Goal: Information Seeking & Learning: Learn about a topic

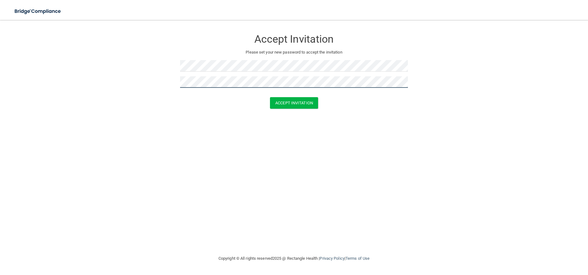
click at [270, 97] on button "Accept Invitation" at bounding box center [294, 103] width 48 height 12
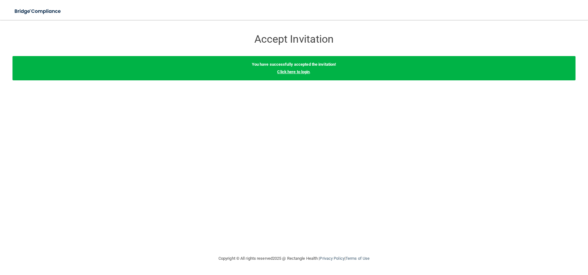
click at [289, 71] on link "Click here to login" at bounding box center [293, 72] width 32 height 5
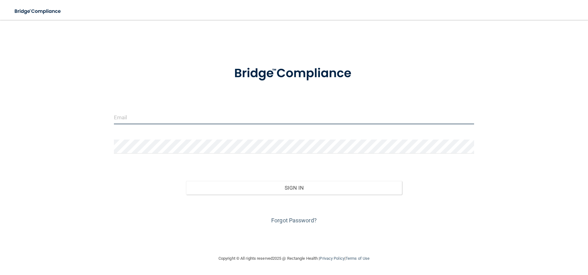
click at [124, 120] on input "email" at bounding box center [294, 117] width 360 height 14
type input "[PERSON_NAME][EMAIL_ADDRESS][PERSON_NAME][DOMAIN_NAME]"
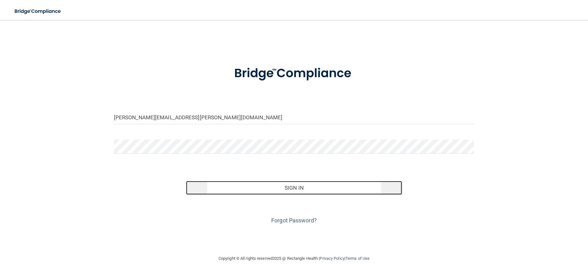
click at [287, 187] on button "Sign In" at bounding box center [294, 188] width 216 height 14
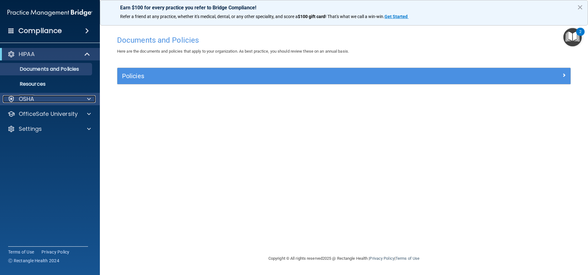
click at [30, 99] on p "OSHA" at bounding box center [27, 98] width 16 height 7
click at [573, 30] on img "Open Resource Center, 2 new notifications" at bounding box center [572, 37] width 18 height 18
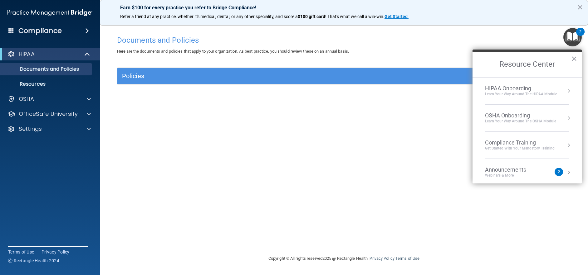
click at [517, 90] on div "HIPAA Onboarding" at bounding box center [521, 88] width 72 height 7
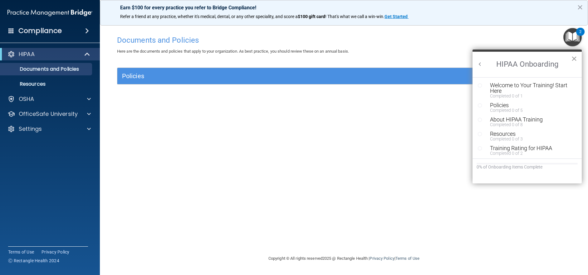
click at [576, 56] on button "×" at bounding box center [574, 59] width 6 height 10
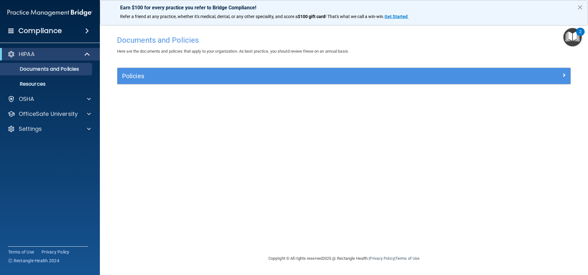
click at [577, 35] on div "2" at bounding box center [580, 32] width 8 height 8
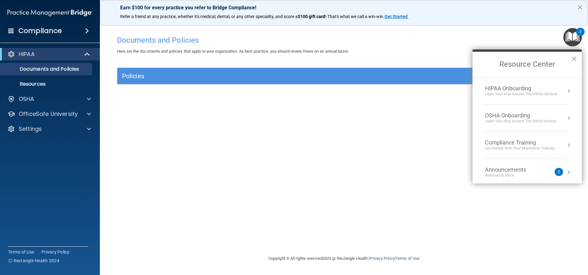
click at [518, 176] on div "Webinars & More" at bounding box center [512, 175] width 54 height 5
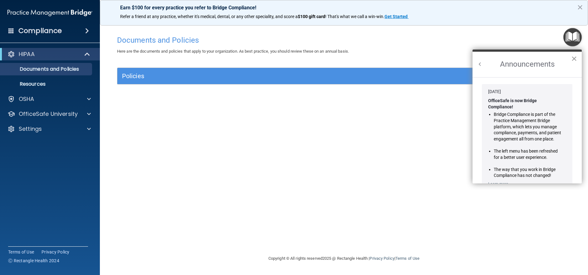
click at [573, 59] on button "×" at bounding box center [574, 59] width 6 height 10
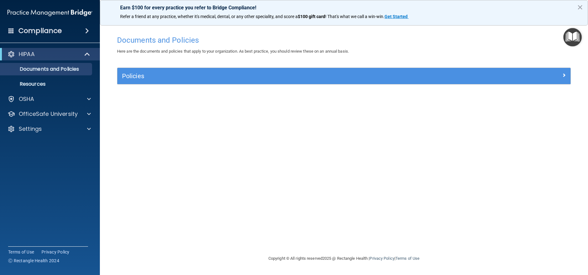
click at [574, 36] on img "Open Resource Center" at bounding box center [572, 37] width 18 height 18
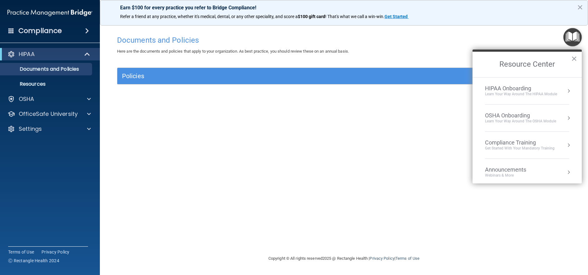
click at [517, 121] on div "Learn your way around the OSHA module" at bounding box center [520, 121] width 71 height 5
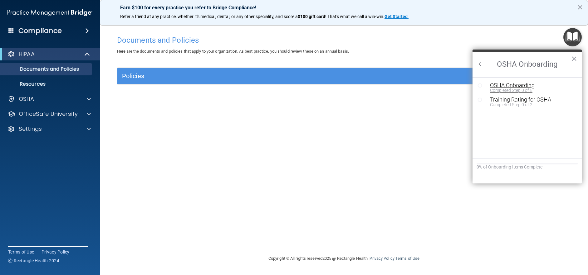
click at [515, 88] on div "Completed Step 0 of 5" at bounding box center [532, 90] width 84 height 4
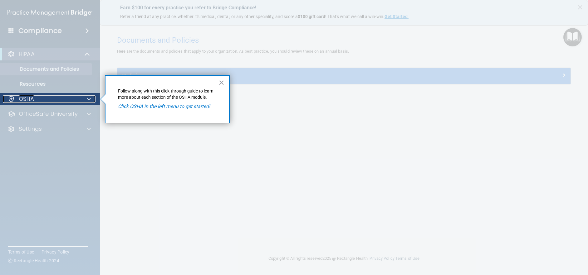
click at [54, 99] on div "OSHA" at bounding box center [41, 98] width 77 height 7
click at [50, 114] on div at bounding box center [50, 190] width 100 height 170
click at [40, 129] on div at bounding box center [50, 190] width 100 height 170
click at [91, 100] on div at bounding box center [88, 98] width 16 height 7
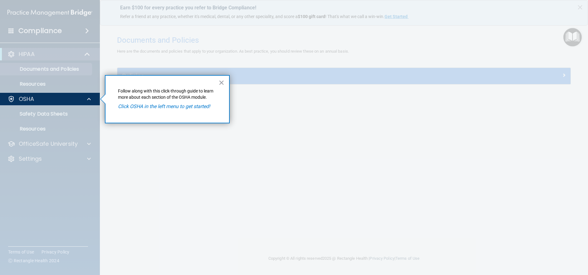
click at [219, 84] on button "×" at bounding box center [221, 83] width 6 height 10
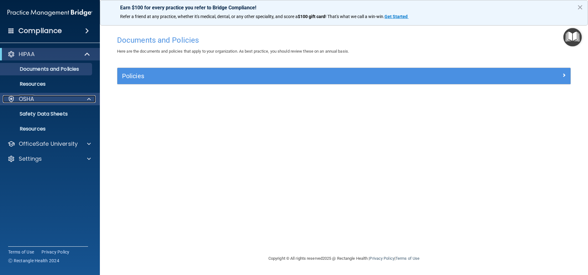
click at [30, 98] on p "OSHA" at bounding box center [27, 98] width 16 height 7
click at [10, 98] on div at bounding box center [10, 98] width 7 height 7
click at [54, 115] on p "Safety Data Sheets" at bounding box center [46, 114] width 85 height 6
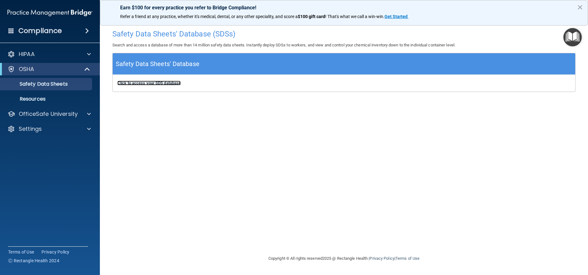
click at [159, 84] on b "Click to access your SDS database" at bounding box center [148, 83] width 63 height 5
click at [20, 27] on h4 "Compliance" at bounding box center [39, 31] width 43 height 9
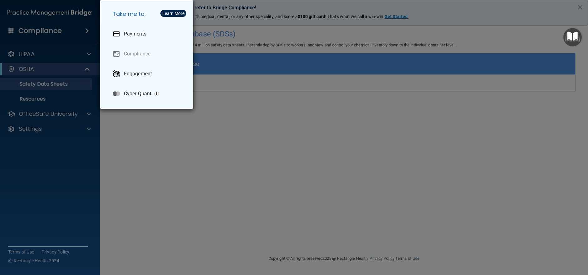
click at [20, 27] on div "Take me to: Payments Compliance Engagement Cyber Quant" at bounding box center [294, 137] width 588 height 275
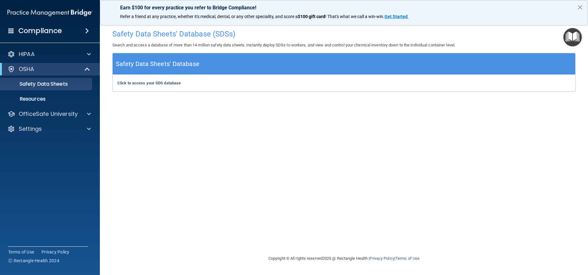
click at [85, 33] on span at bounding box center [87, 30] width 4 height 7
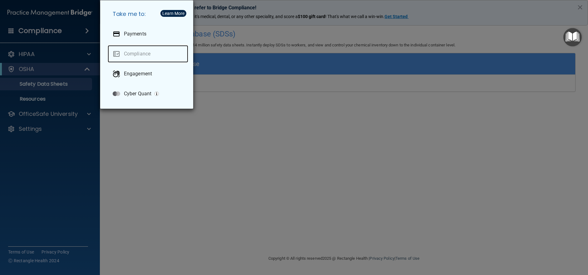
click at [145, 53] on link "Compliance" at bounding box center [148, 53] width 80 height 17
click at [209, 201] on div "Take me to: Payments Compliance Engagement Cyber Quant" at bounding box center [294, 137] width 588 height 275
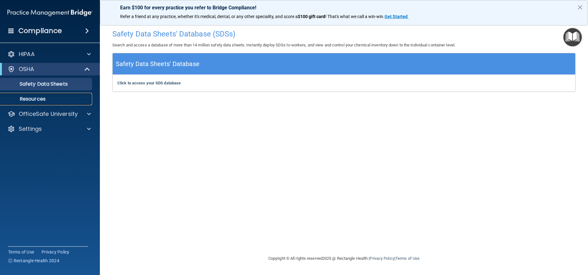
click at [25, 97] on p "Resources" at bounding box center [46, 99] width 85 height 6
click at [569, 38] on img "Open Resource Center" at bounding box center [572, 37] width 18 height 18
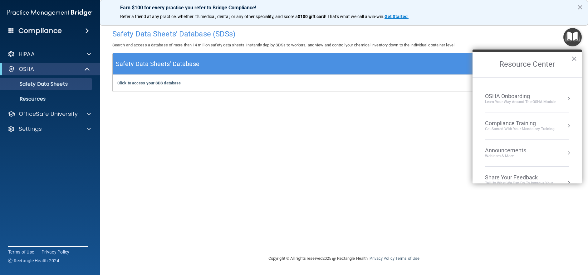
scroll to position [35, 0]
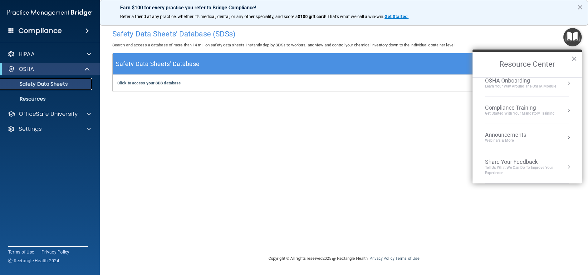
click at [17, 87] on p "Safety Data Sheets" at bounding box center [46, 84] width 85 height 6
click at [89, 110] on div "OfficeSafe University" at bounding box center [50, 114] width 100 height 12
drag, startPoint x: 261, startPoint y: 129, endPoint x: 305, endPoint y: 118, distance: 45.4
click at [261, 129] on div "Safety Data Sheets' Database (SDSs) Search and access a database of more than 1…" at bounding box center [343, 137] width 463 height 223
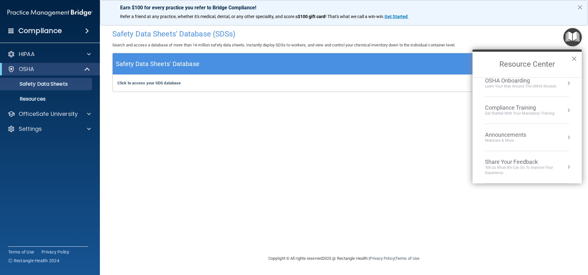
click at [577, 57] on h2 "Resource Center" at bounding box center [526, 65] width 109 height 26
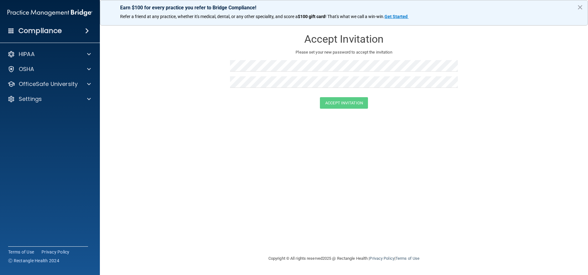
click at [15, 29] on div "Compliance" at bounding box center [50, 31] width 100 height 14
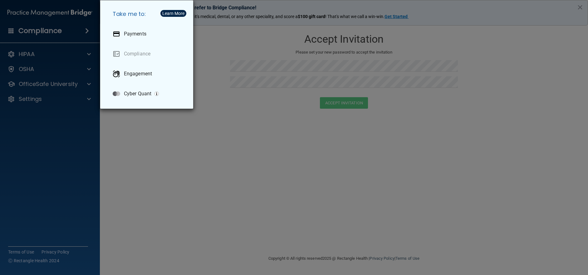
click at [85, 29] on div "Take me to: Payments Compliance Engagement Cyber Quant" at bounding box center [294, 137] width 588 height 275
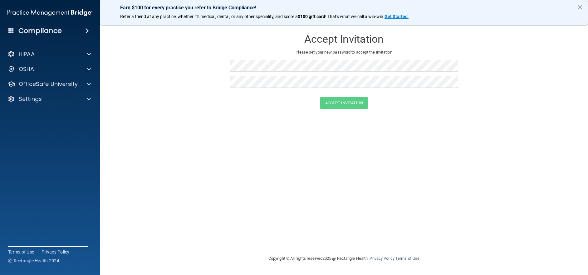
click at [29, 27] on h4 "Compliance" at bounding box center [39, 31] width 43 height 9
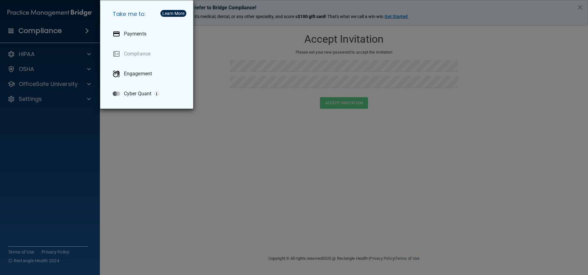
click at [35, 125] on div "Take me to: Payments Compliance Engagement Cyber Quant" at bounding box center [294, 137] width 588 height 275
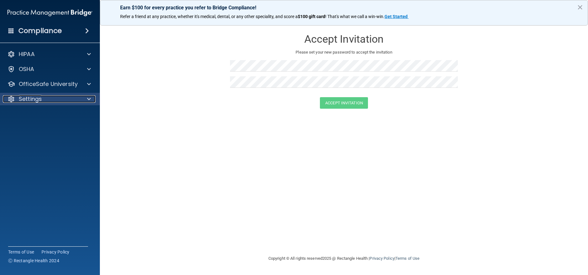
click at [33, 98] on p "Settings" at bounding box center [30, 98] width 23 height 7
click at [40, 114] on p "My Account" at bounding box center [46, 114] width 85 height 6
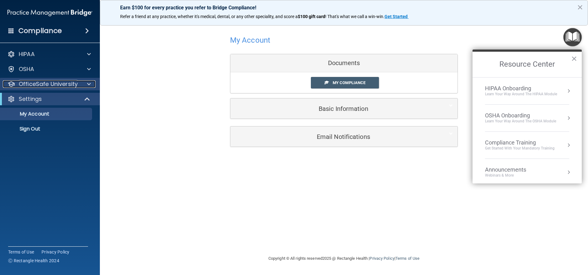
click at [36, 84] on p "OfficeSafe University" at bounding box center [48, 83] width 59 height 7
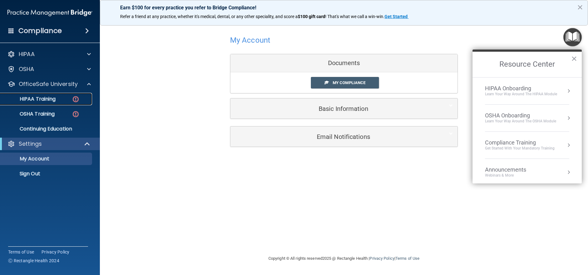
click at [48, 100] on p "HIPAA Training" at bounding box center [29, 99] width 51 height 6
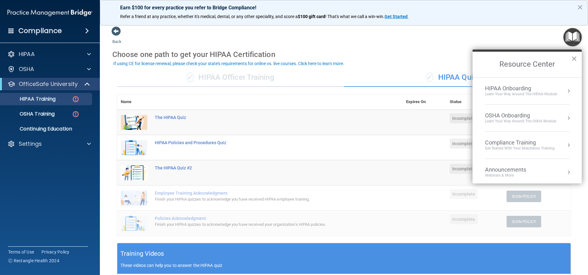
click at [576, 58] on button "×" at bounding box center [574, 59] width 6 height 10
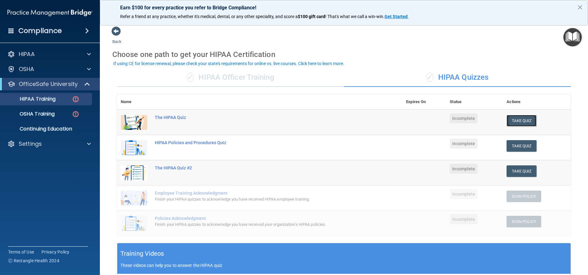
click at [519, 123] on button "Take Quiz" at bounding box center [521, 121] width 30 height 12
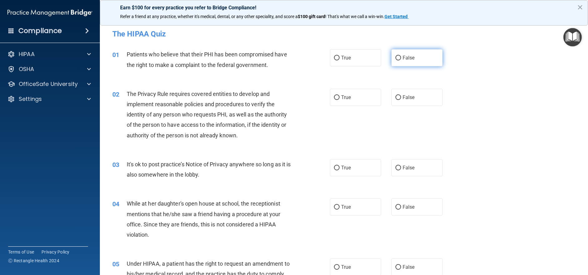
click at [395, 59] on input "False" at bounding box center [398, 58] width 6 height 5
radio input "true"
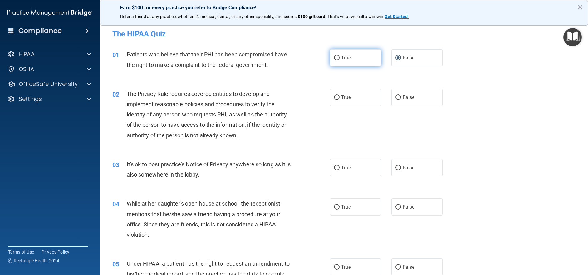
click at [334, 58] on input "True" at bounding box center [337, 58] width 6 height 5
radio input "true"
radio input "false"
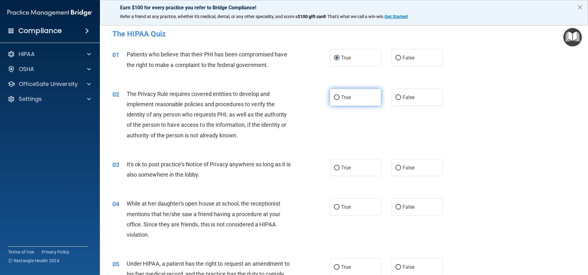
click at [334, 98] on input "True" at bounding box center [337, 97] width 6 height 5
radio input "true"
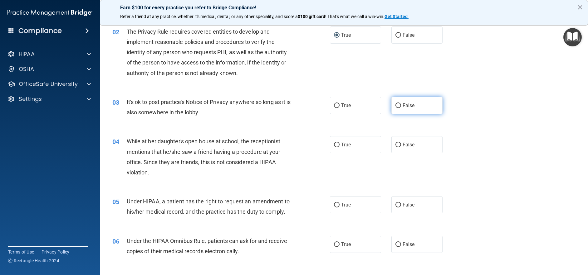
click at [395, 107] on input "False" at bounding box center [398, 106] width 6 height 5
radio input "true"
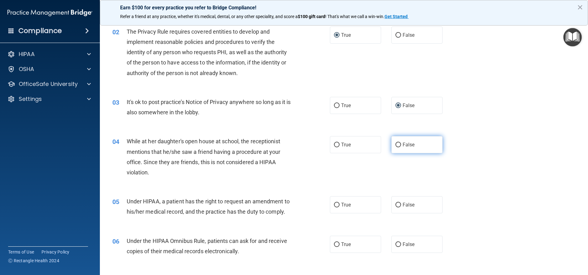
click at [395, 144] on input "False" at bounding box center [398, 145] width 6 height 5
radio input "true"
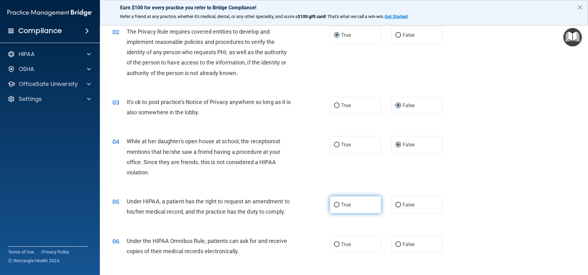
click at [334, 204] on input "True" at bounding box center [337, 205] width 6 height 5
radio input "true"
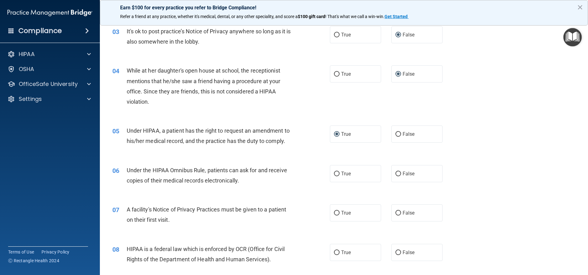
scroll to position [156, 0]
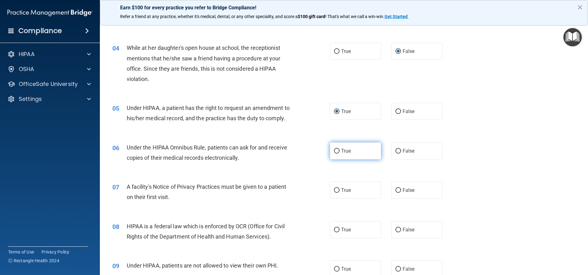
click at [334, 151] on input "True" at bounding box center [337, 151] width 6 height 5
radio input "true"
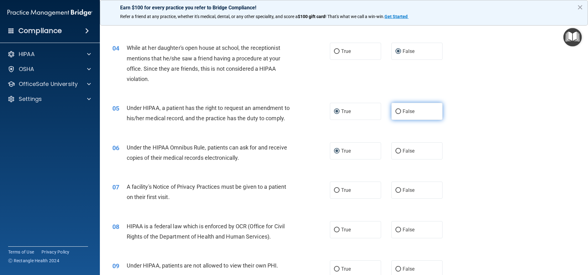
click at [395, 113] on input "False" at bounding box center [398, 111] width 6 height 5
radio input "true"
radio input "false"
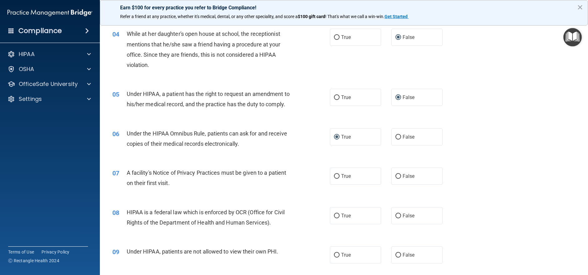
scroll to position [172, 0]
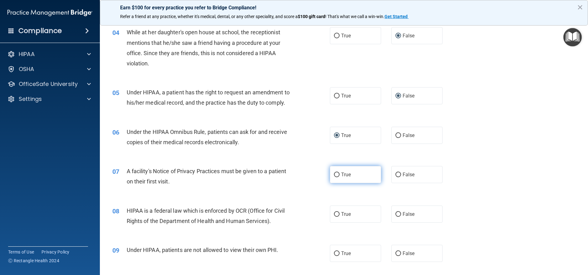
click at [335, 173] on input "True" at bounding box center [337, 175] width 6 height 5
radio input "true"
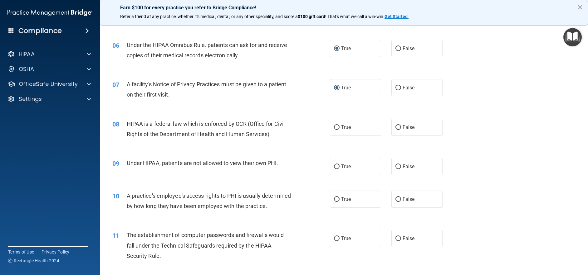
scroll to position [265, 0]
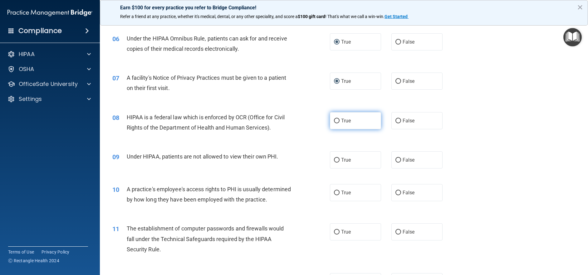
click at [334, 121] on input "True" at bounding box center [337, 121] width 6 height 5
radio input "true"
click at [396, 158] on input "False" at bounding box center [398, 160] width 6 height 5
radio input "true"
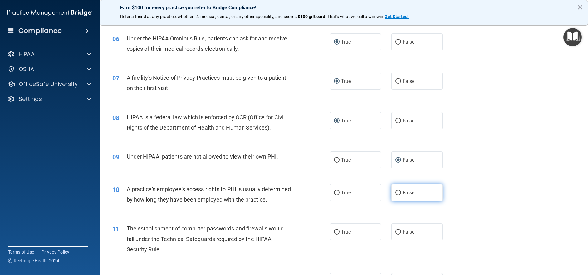
click at [395, 192] on input "False" at bounding box center [398, 193] width 6 height 5
radio input "true"
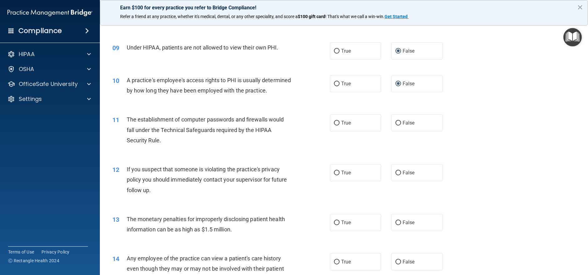
scroll to position [390, 0]
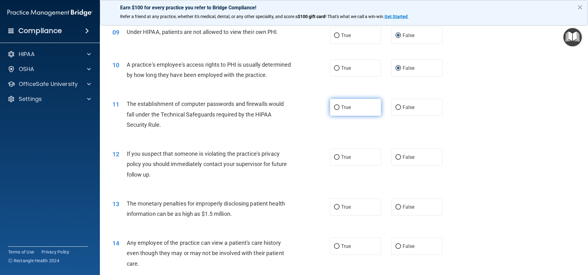
click at [334, 110] on input "True" at bounding box center [337, 107] width 6 height 5
radio input "true"
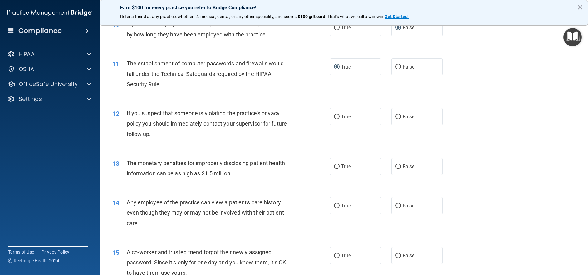
scroll to position [421, 0]
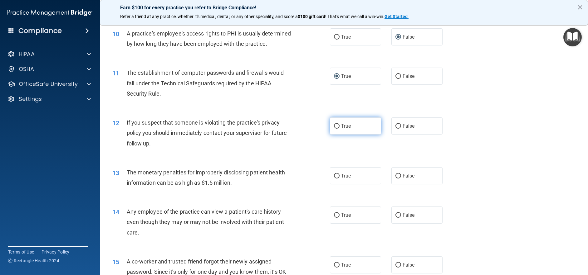
click at [334, 129] on input "True" at bounding box center [337, 126] width 6 height 5
radio input "true"
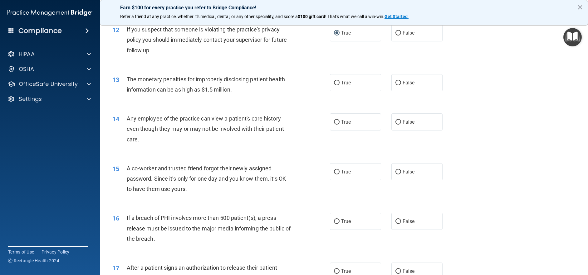
scroll to position [515, 0]
click at [77, 169] on accordion "HIPAA Documents and Policies Report an Incident Business Associates Emergency P…" at bounding box center [50, 120] width 100 height 149
click at [336, 85] on input "True" at bounding box center [337, 82] width 6 height 5
radio input "true"
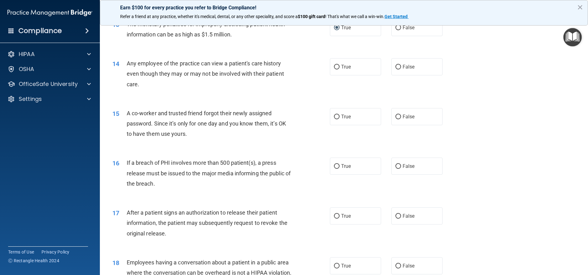
scroll to position [577, 0]
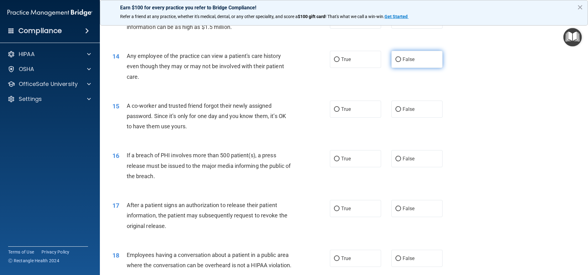
click at [395, 66] on label "False" at bounding box center [416, 59] width 51 height 17
click at [395, 62] on input "False" at bounding box center [398, 59] width 6 height 5
radio input "true"
click at [395, 112] on input "False" at bounding box center [398, 109] width 6 height 5
radio input "true"
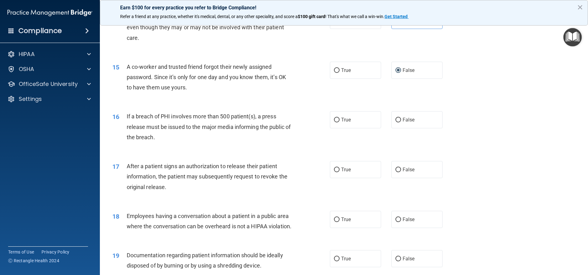
scroll to position [608, 0]
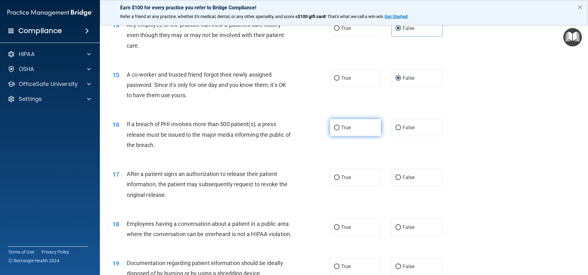
click at [334, 130] on input "True" at bounding box center [337, 128] width 6 height 5
radio input "true"
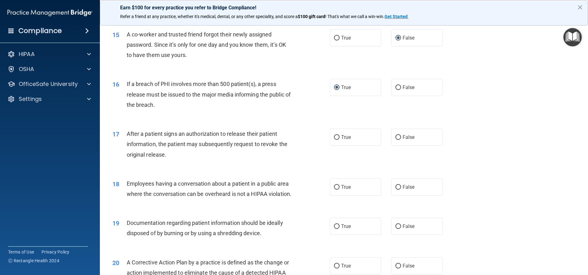
scroll to position [640, 0]
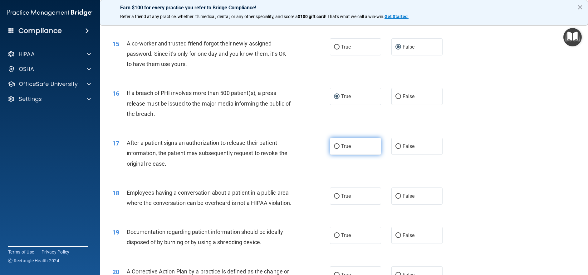
click at [335, 149] on input "True" at bounding box center [337, 146] width 6 height 5
radio input "true"
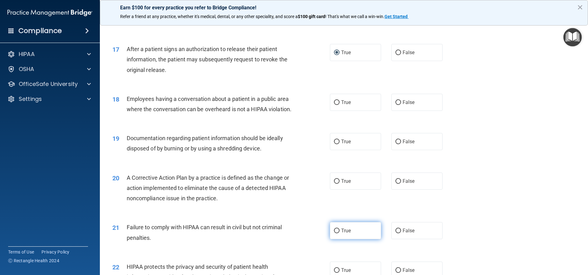
scroll to position [733, 0]
click at [395, 105] on input "False" at bounding box center [398, 103] width 6 height 5
radio input "true"
click at [334, 145] on input "True" at bounding box center [337, 142] width 6 height 5
radio input "true"
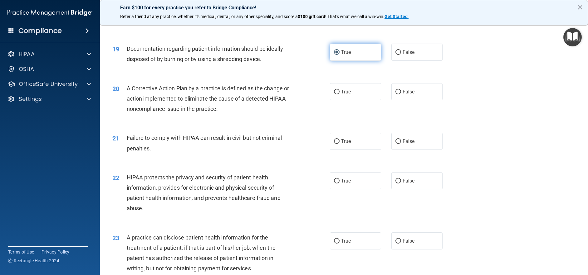
scroll to position [827, 0]
